Goal: Check status: Check status

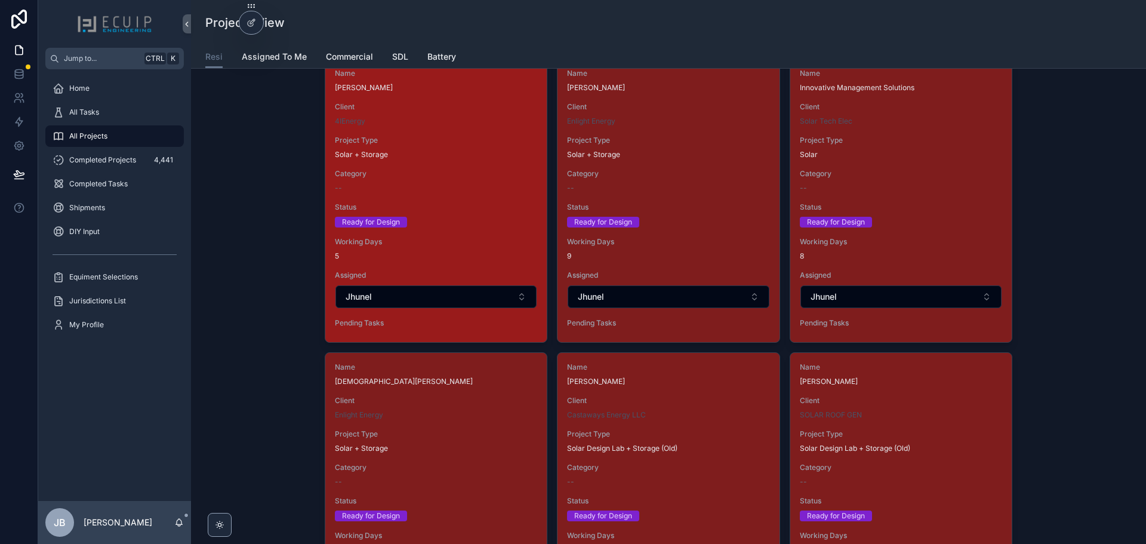
scroll to position [2507, 0]
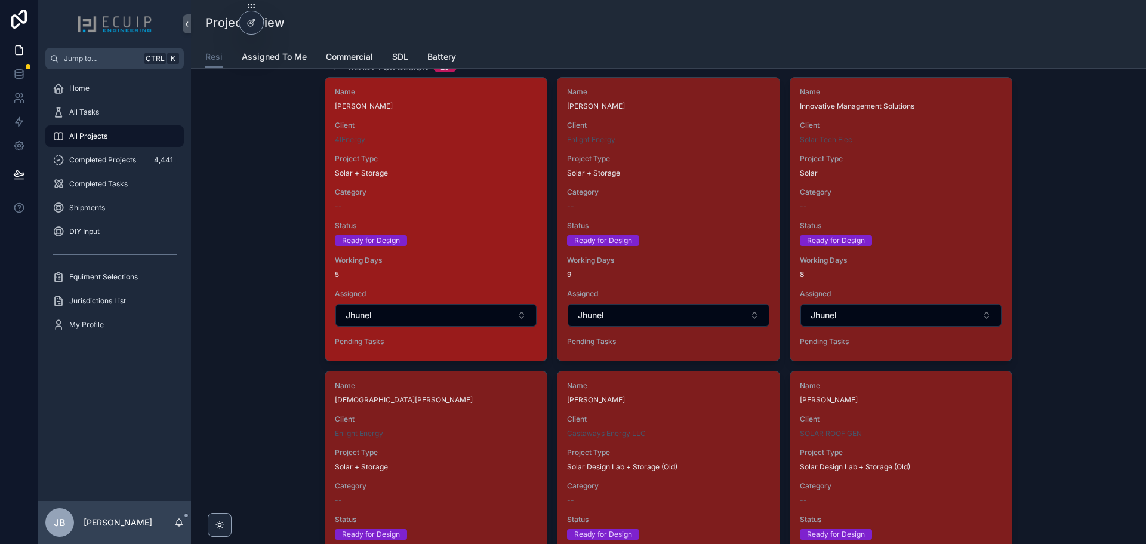
click at [460, 245] on div "Ready for Design" at bounding box center [436, 240] width 202 height 11
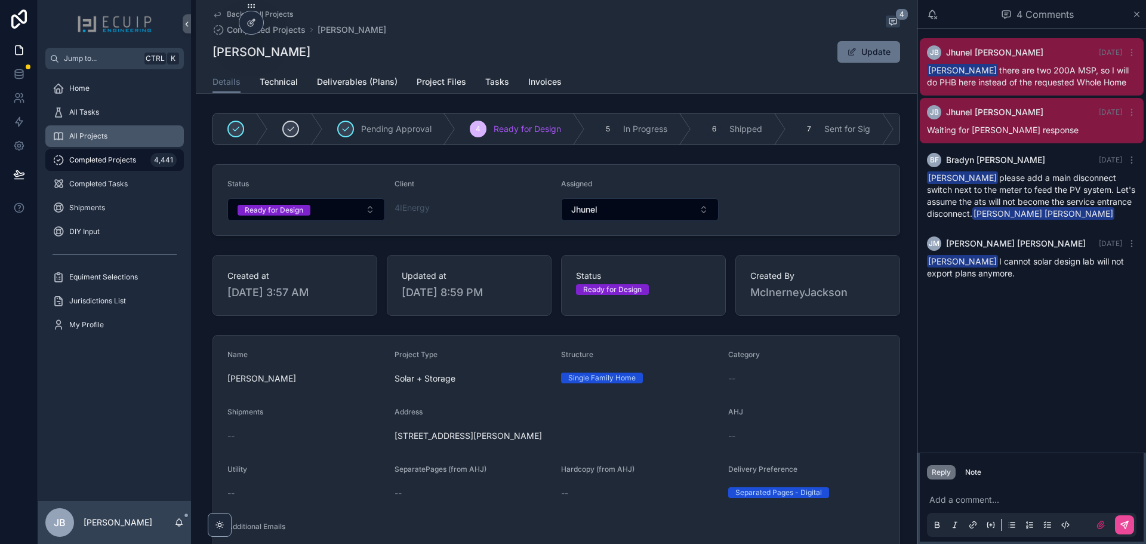
click at [88, 140] on span "All Projects" at bounding box center [88, 136] width 38 height 10
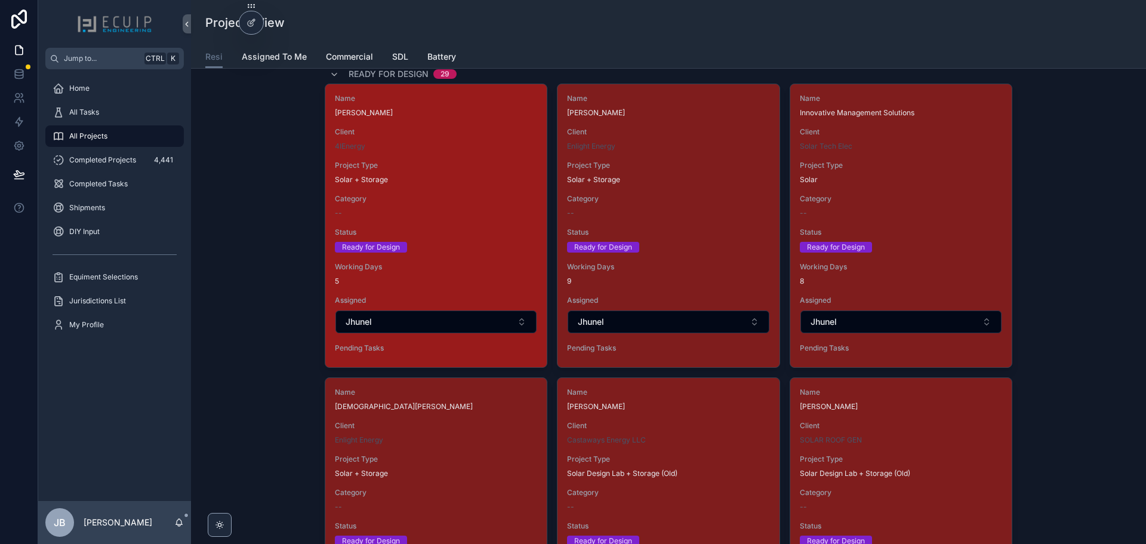
scroll to position [2507, 0]
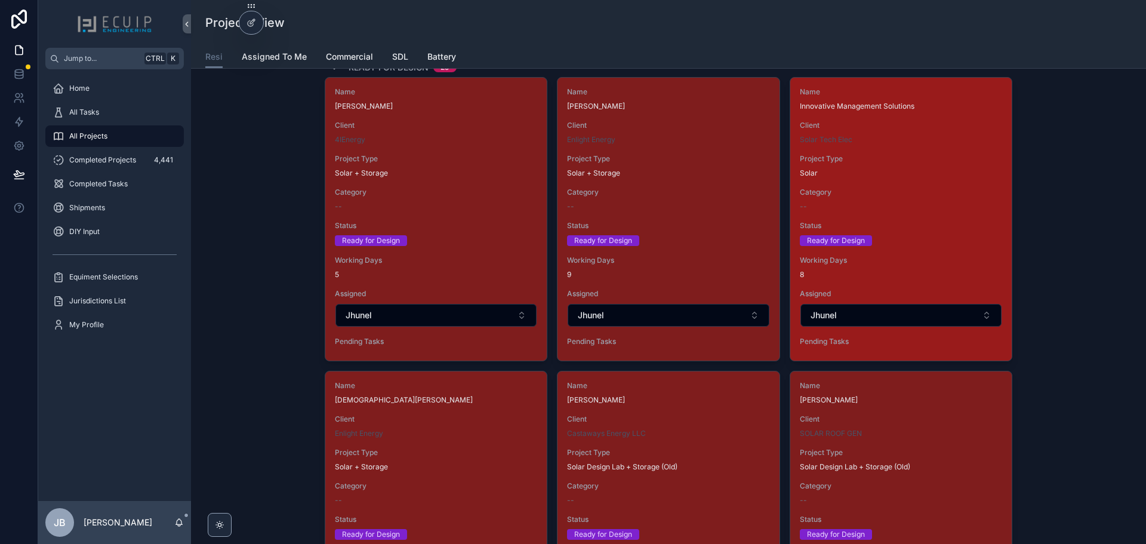
click at [891, 250] on div "Name Innovative Management Solutions Client Solar Tech Elec Project Type Solar …" at bounding box center [900, 219] width 221 height 283
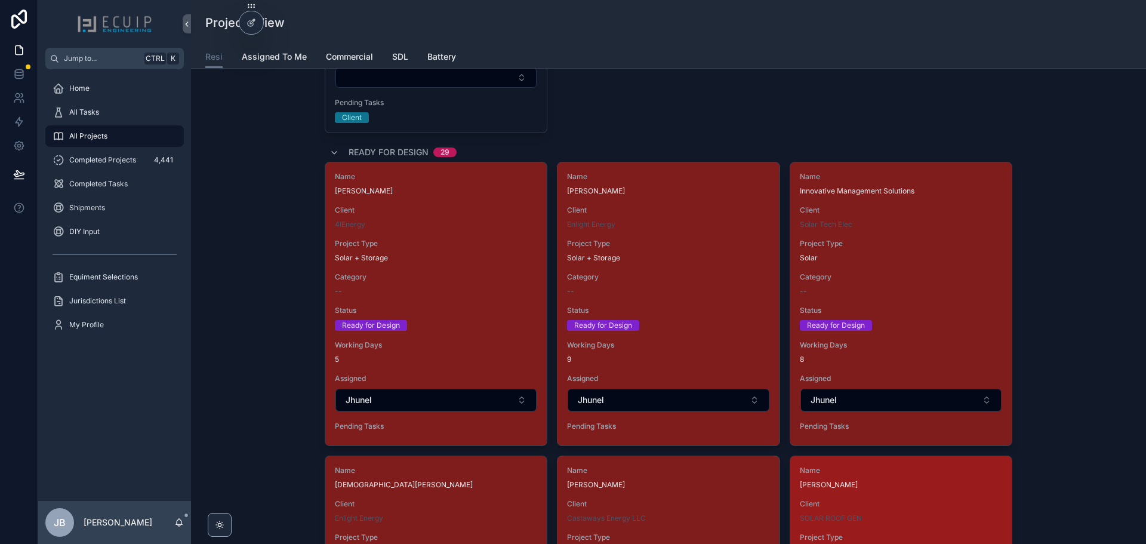
scroll to position [2388, 0]
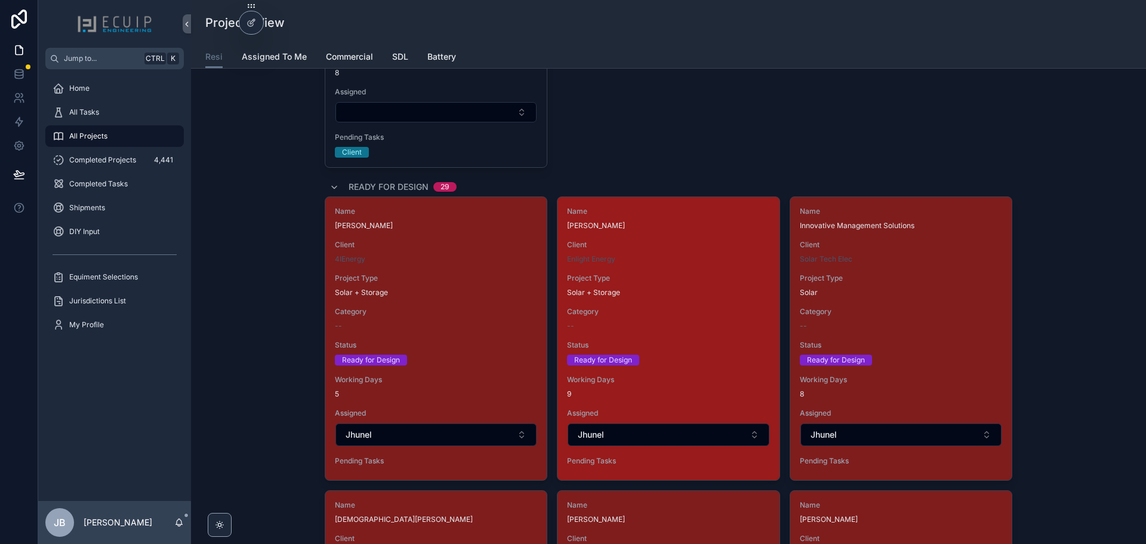
click at [663, 321] on div "--" at bounding box center [668, 326] width 202 height 10
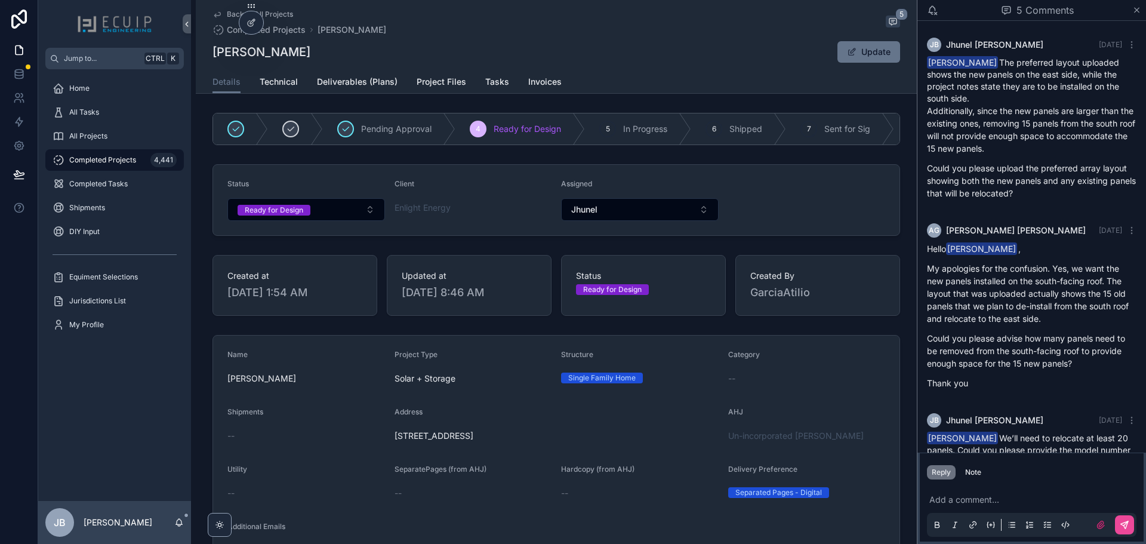
scroll to position [618, 0]
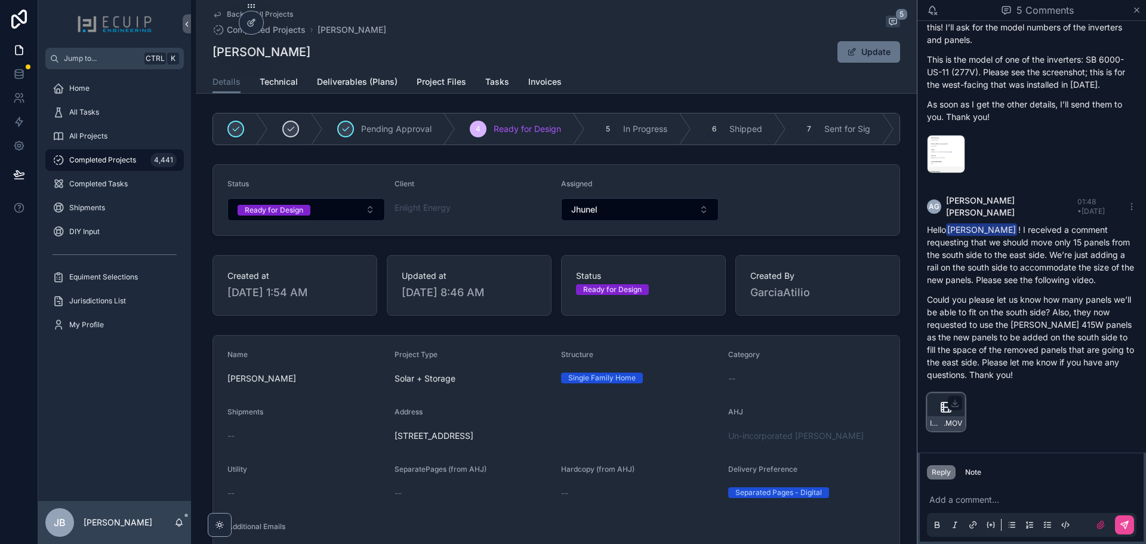
click at [940, 411] on icon "scrollable content" at bounding box center [946, 407] width 14 height 14
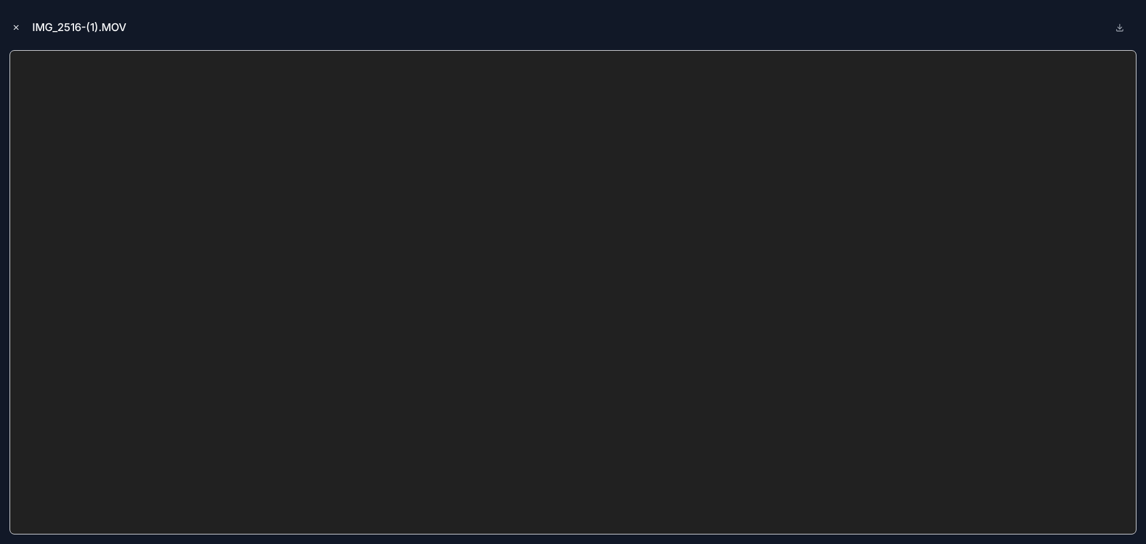
click at [14, 28] on icon "Close modal" at bounding box center [16, 27] width 8 height 8
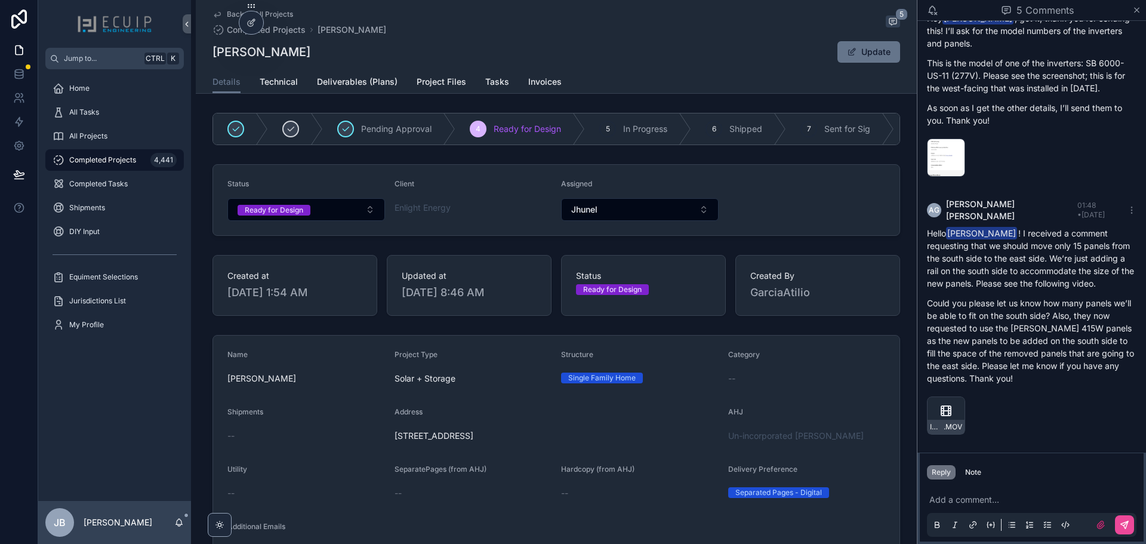
scroll to position [618, 0]
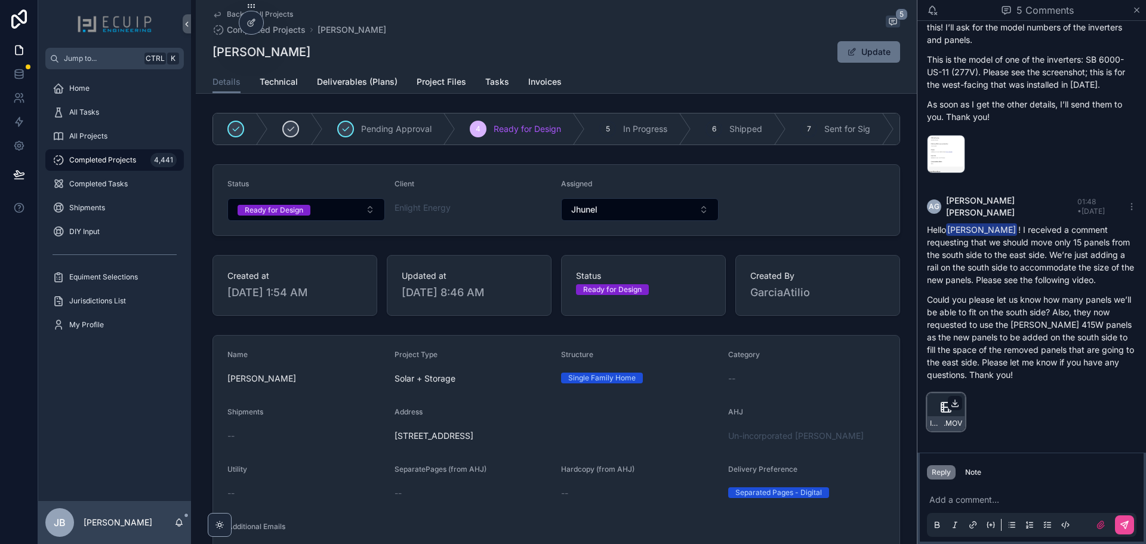
click at [953, 401] on icon "scrollable content" at bounding box center [955, 403] width 10 height 10
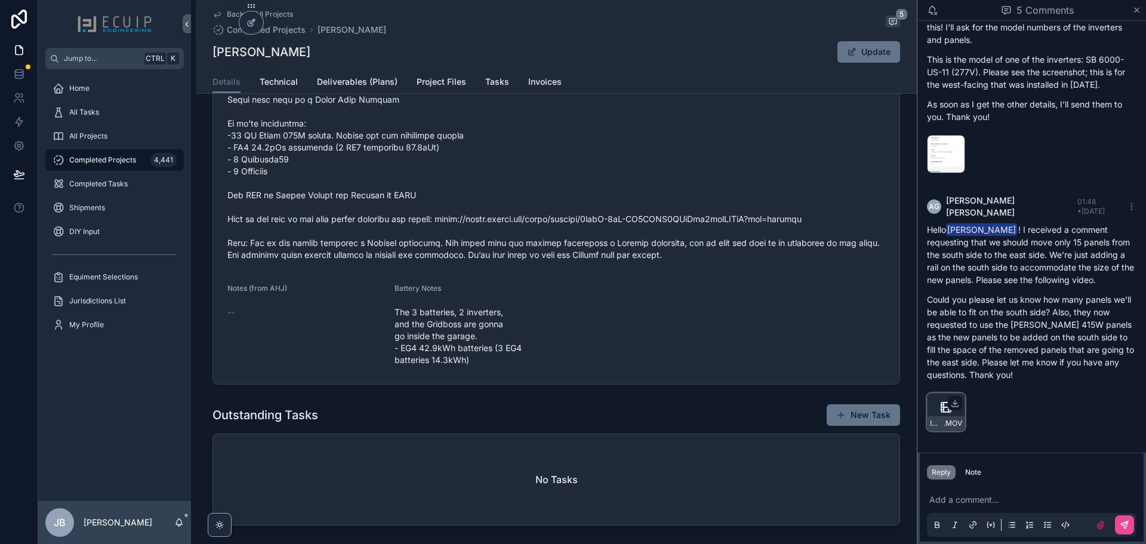
scroll to position [776, 0]
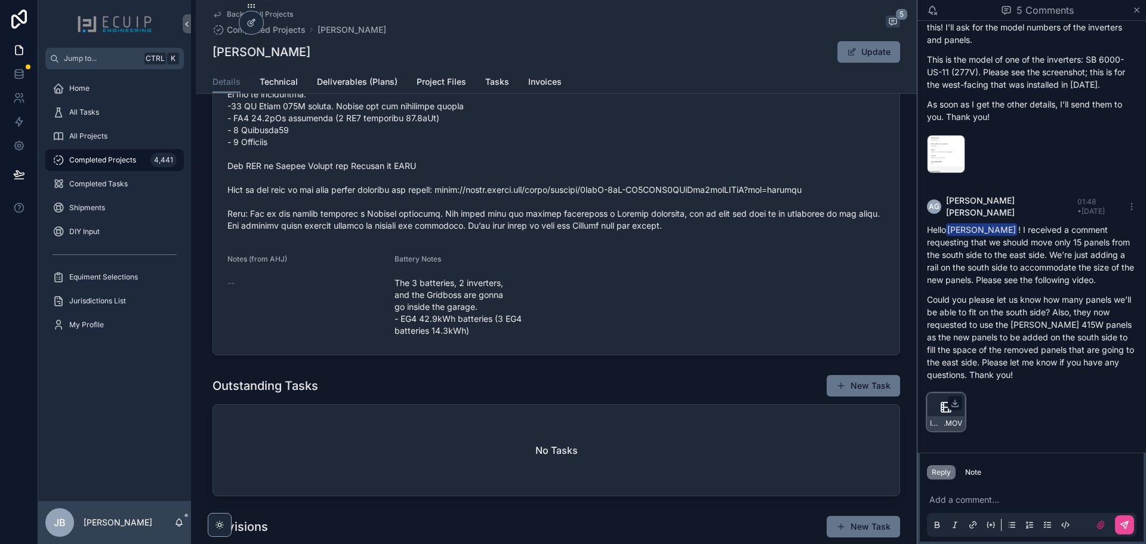
click at [71, 152] on div "Completed Projects 4,441" at bounding box center [115, 159] width 124 height 19
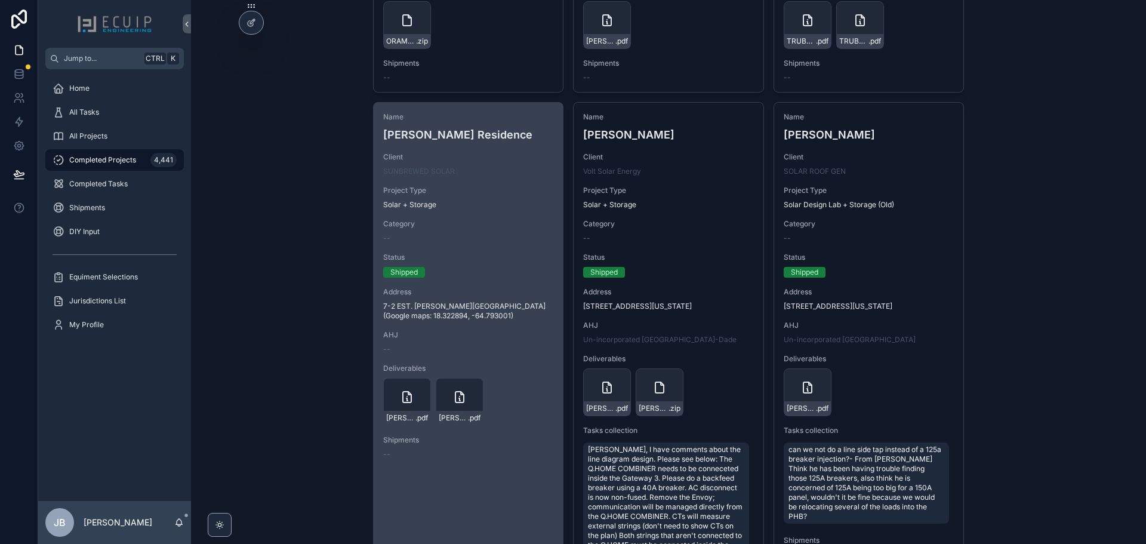
scroll to position [776, 0]
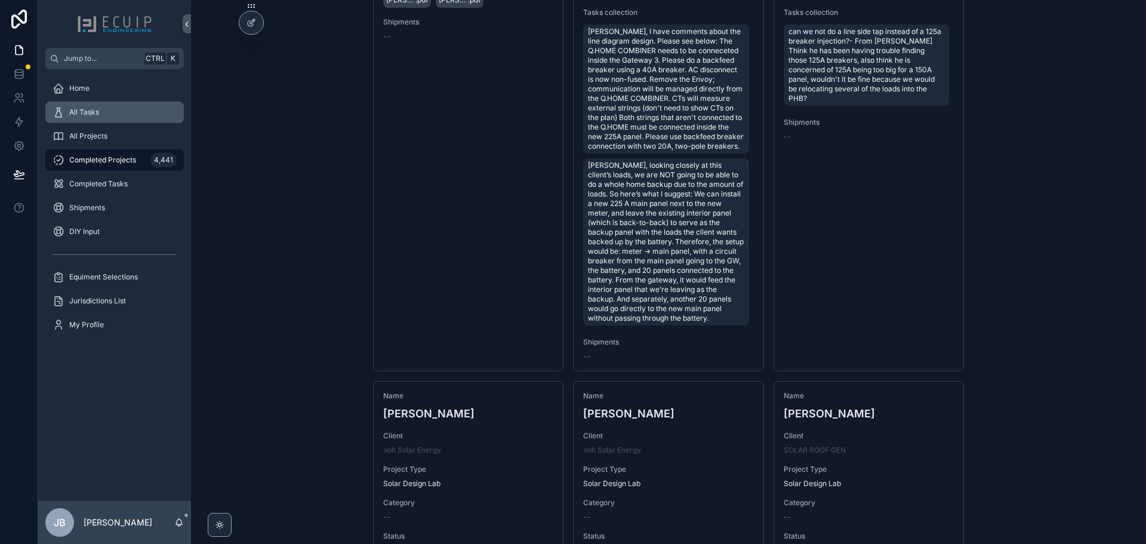
click at [83, 104] on div "All Tasks" at bounding box center [115, 112] width 124 height 19
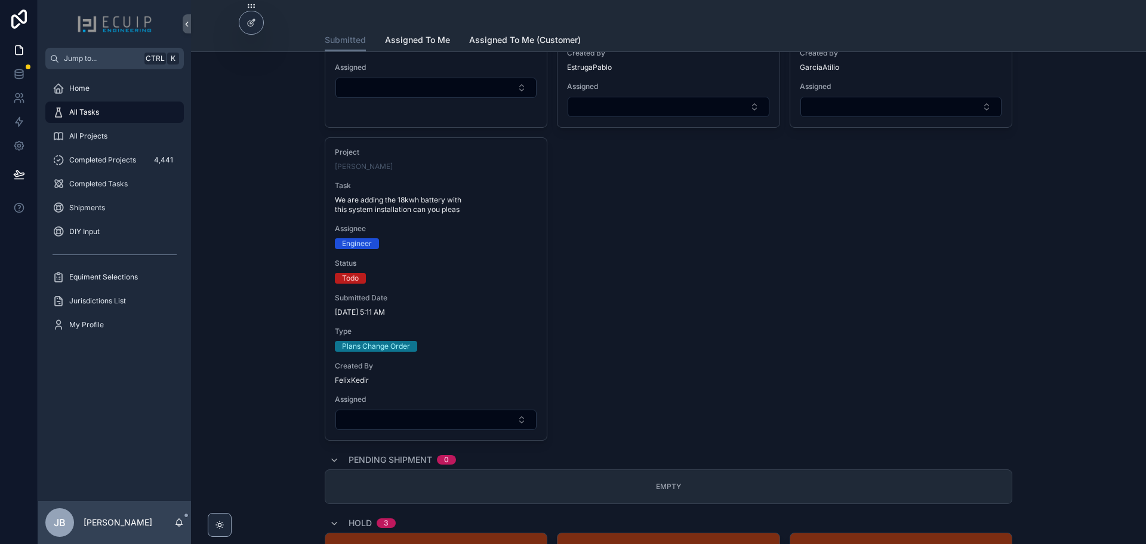
scroll to position [3403, 0]
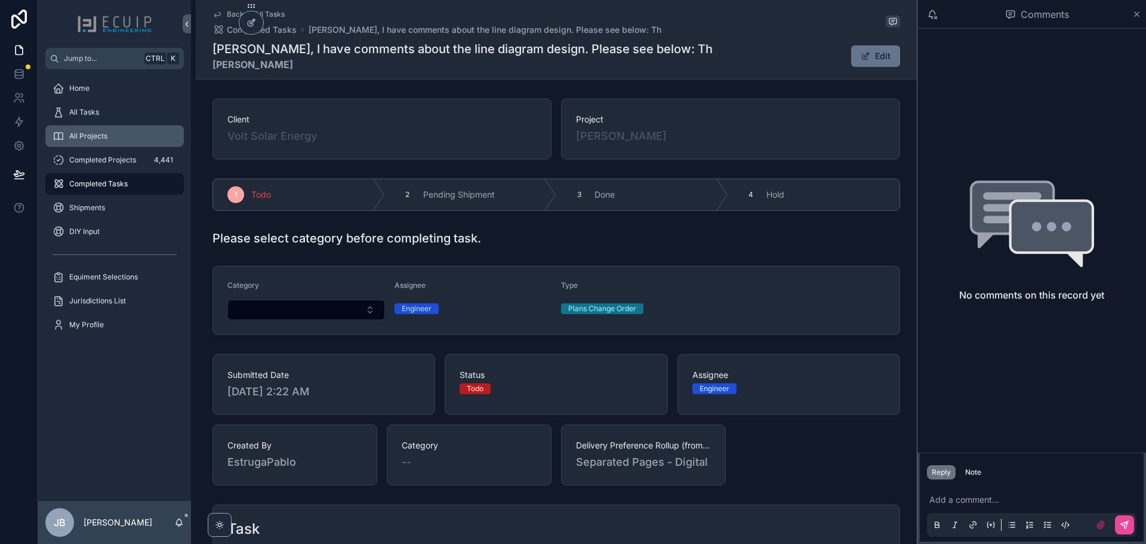
click at [112, 133] on div "All Projects" at bounding box center [115, 136] width 124 height 19
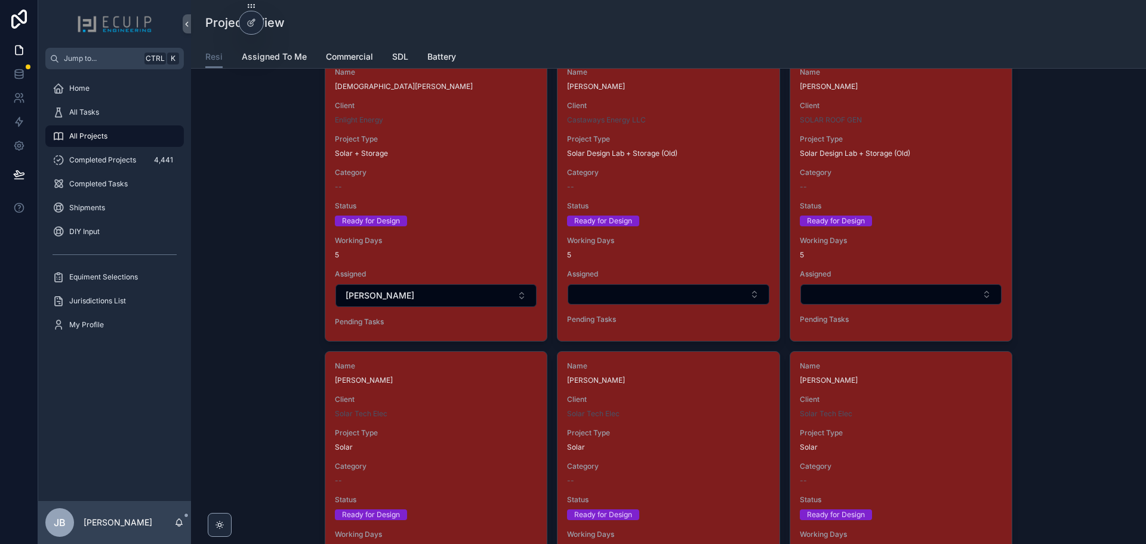
scroll to position [2746, 0]
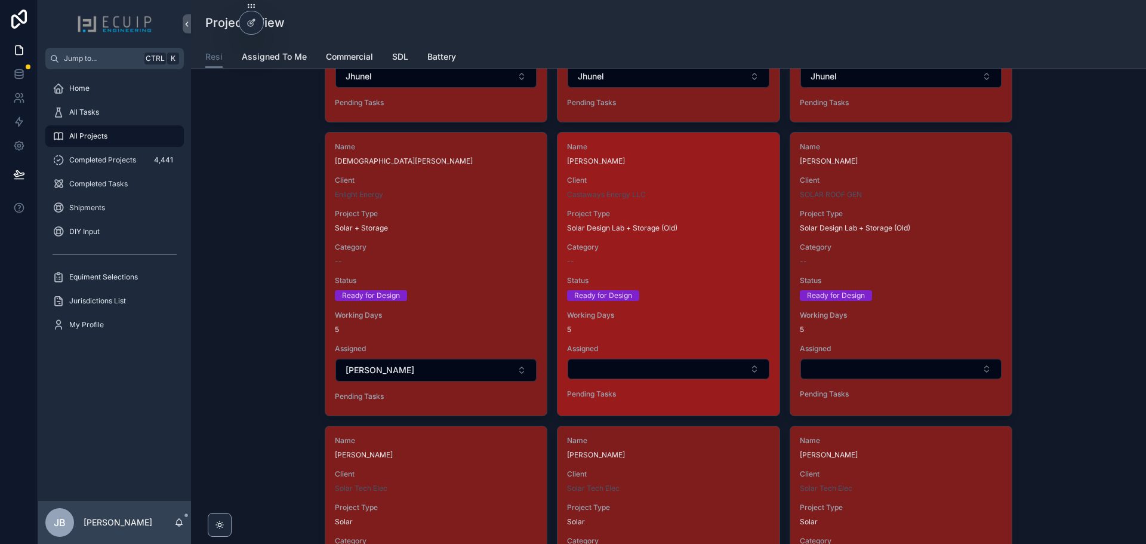
click at [666, 285] on span "Status" at bounding box center [668, 281] width 202 height 10
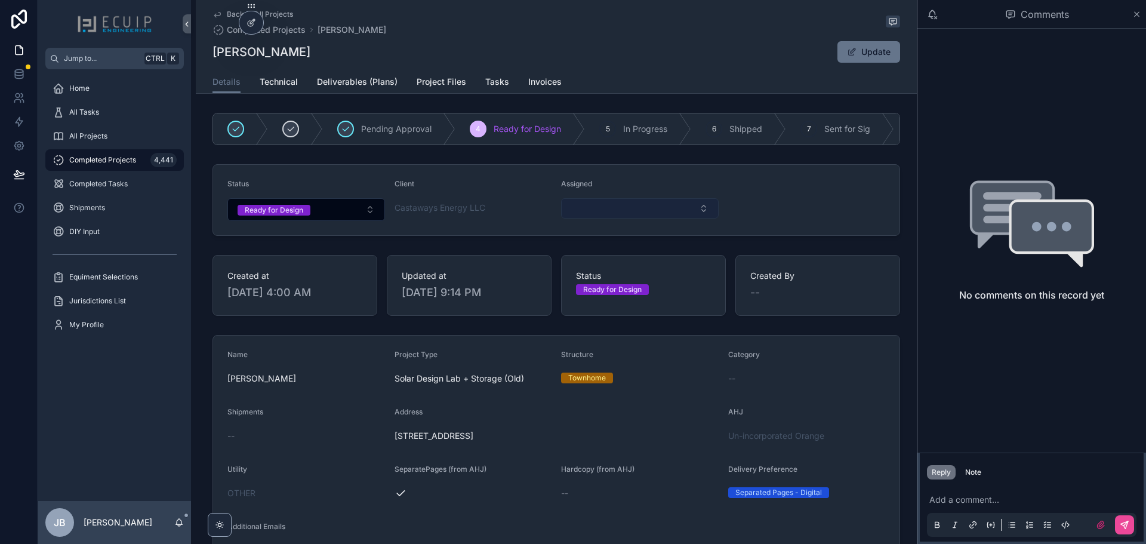
click at [608, 217] on button "Select Button" at bounding box center [640, 208] width 158 height 20
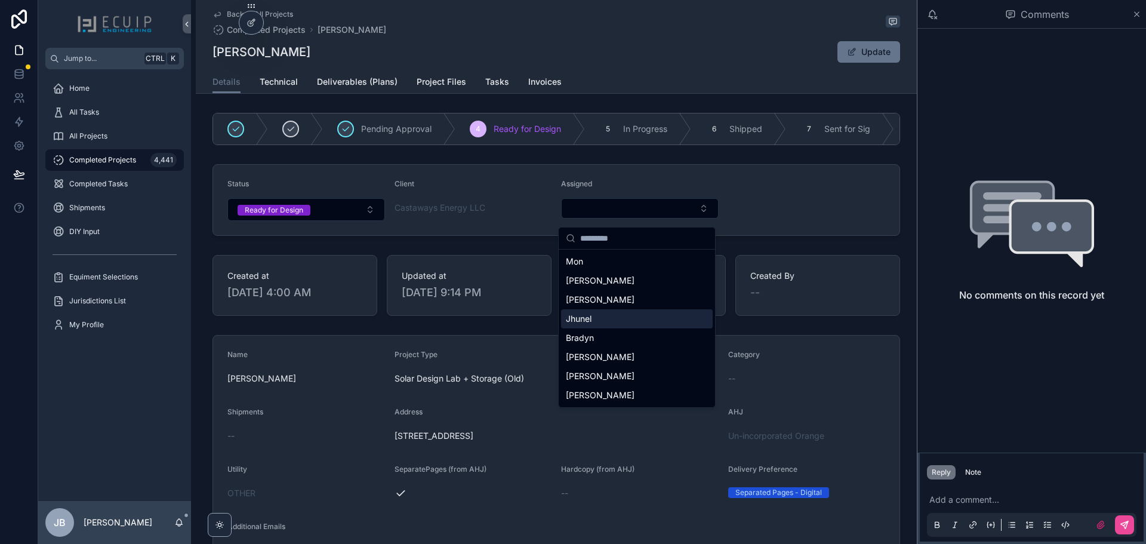
click at [593, 318] on div "Jhunel" at bounding box center [637, 318] width 152 height 19
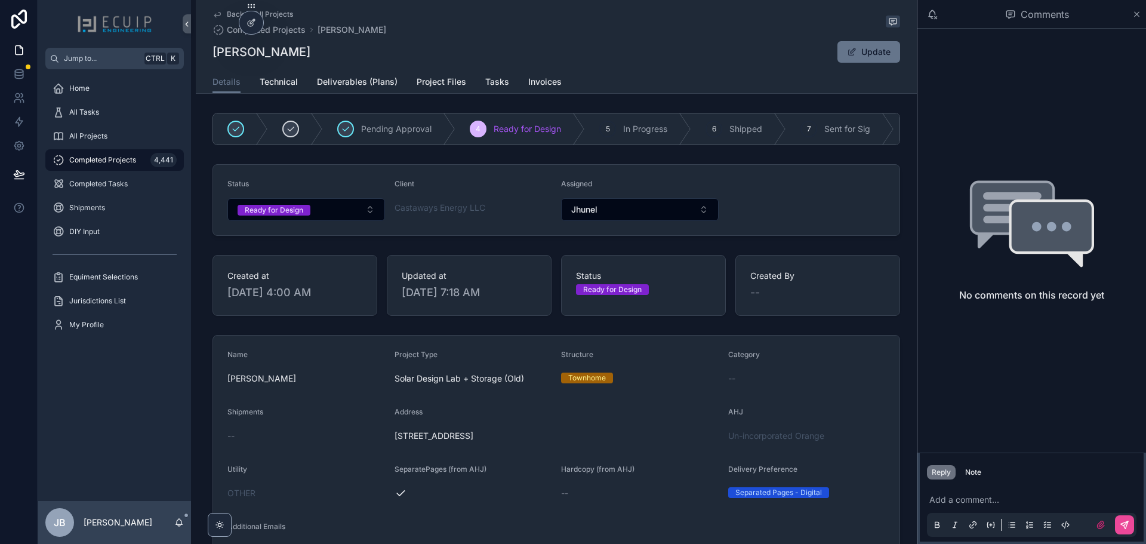
click at [805, 205] on form "Status Ready for Design Client Castaways Energy LLC Assigned Jhunel" at bounding box center [556, 200] width 687 height 70
click at [441, 75] on link "Project Files" at bounding box center [442, 83] width 50 height 24
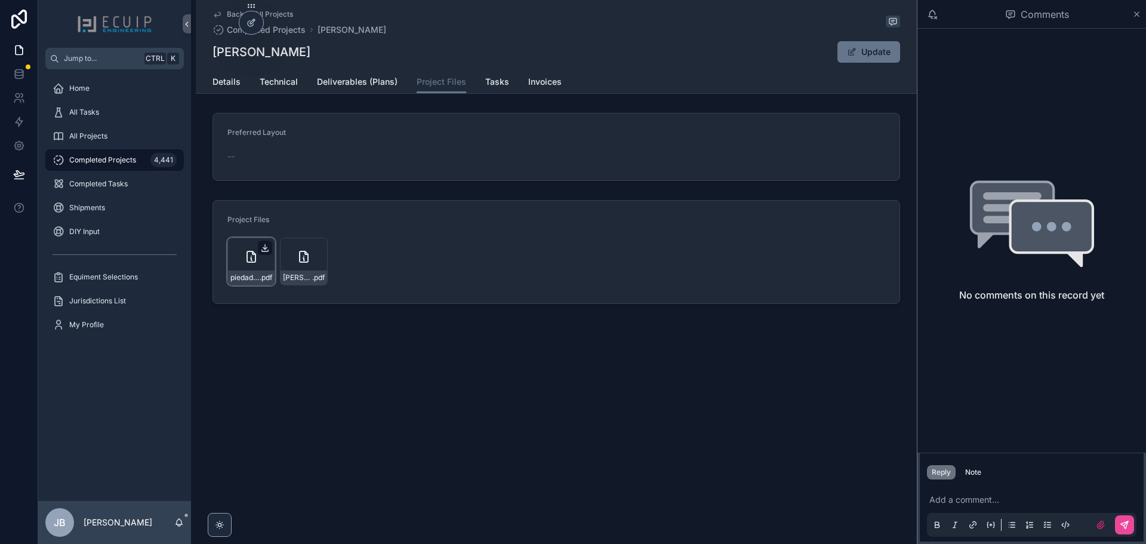
click at [263, 247] on icon "scrollable content" at bounding box center [265, 248] width 10 height 10
click at [317, 249] on icon "scrollable content" at bounding box center [318, 248] width 4 height 2
drag, startPoint x: 287, startPoint y: 52, endPoint x: 214, endPoint y: 56, distance: 73.0
click at [214, 56] on div "Claudia Avila Update" at bounding box center [557, 52] width 688 height 23
copy h1 "[PERSON_NAME]"
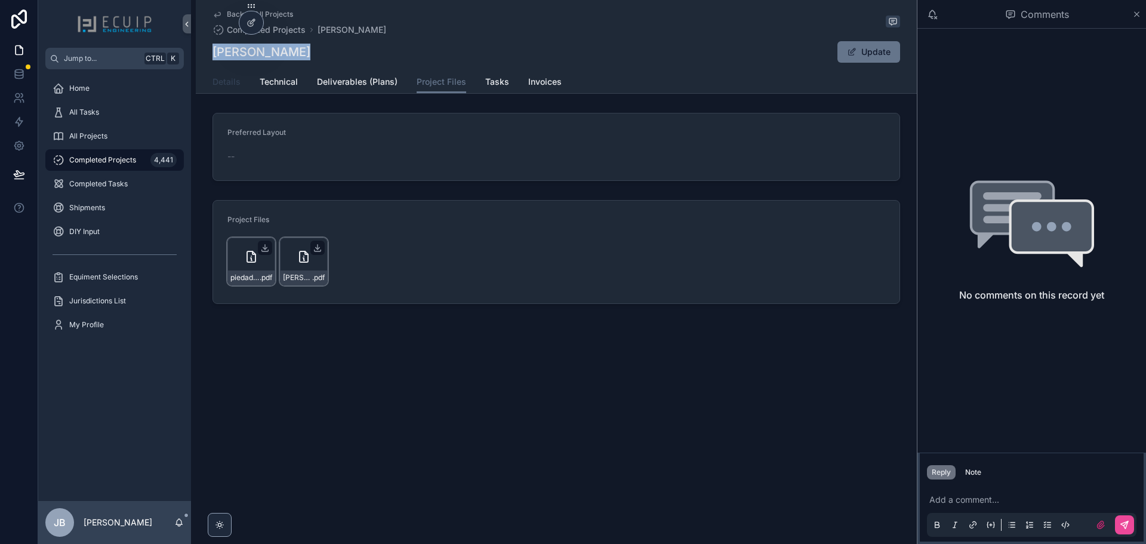
click at [236, 84] on span "Details" at bounding box center [227, 82] width 28 height 12
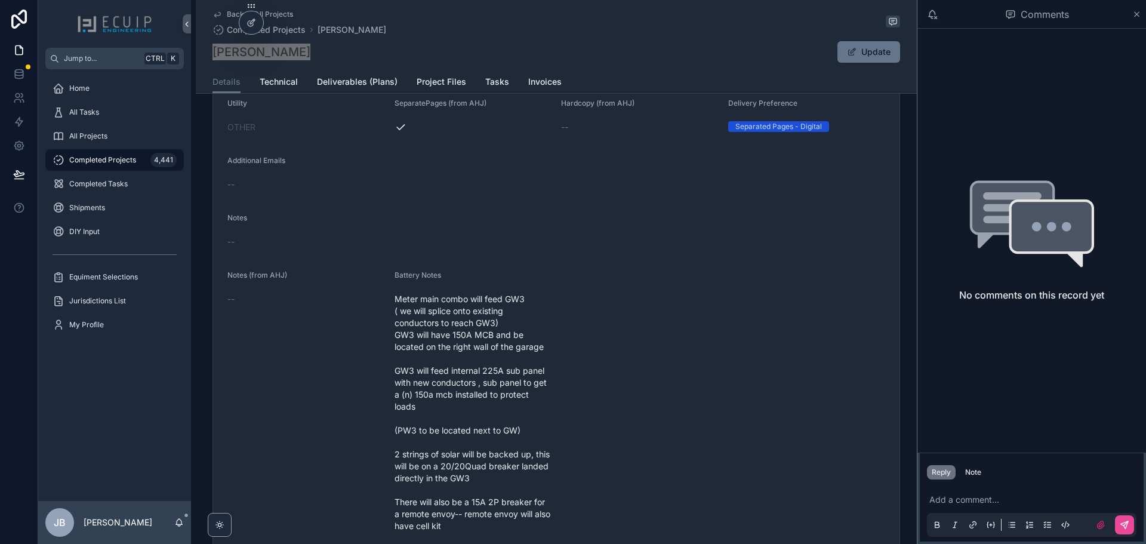
scroll to position [418, 0]
